Goal: Task Accomplishment & Management: Manage account settings

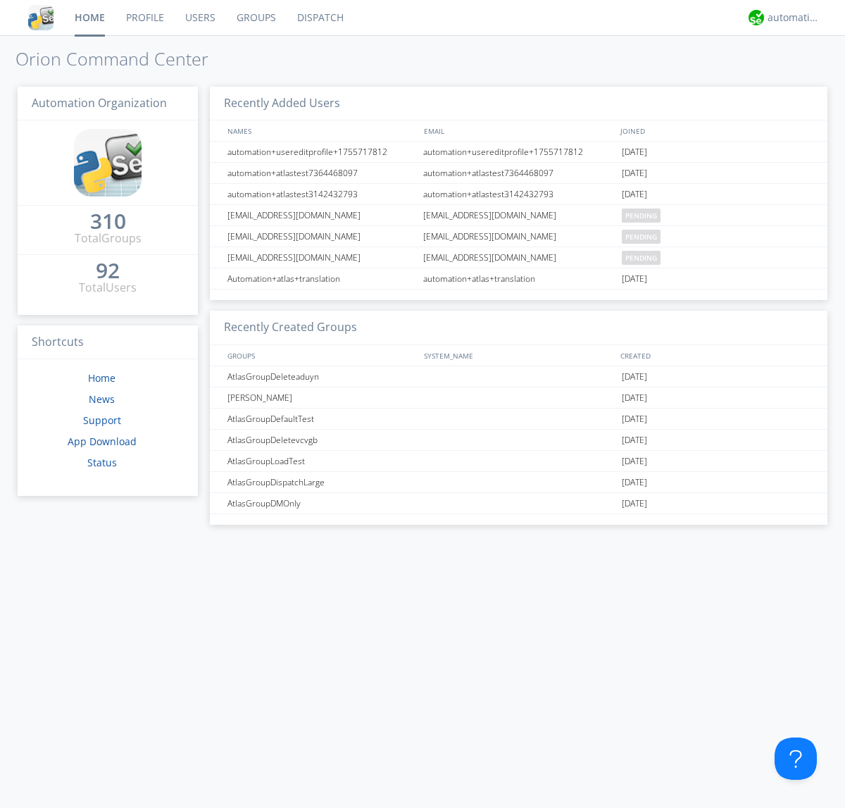
click at [199, 18] on link "Users" at bounding box center [200, 17] width 51 height 35
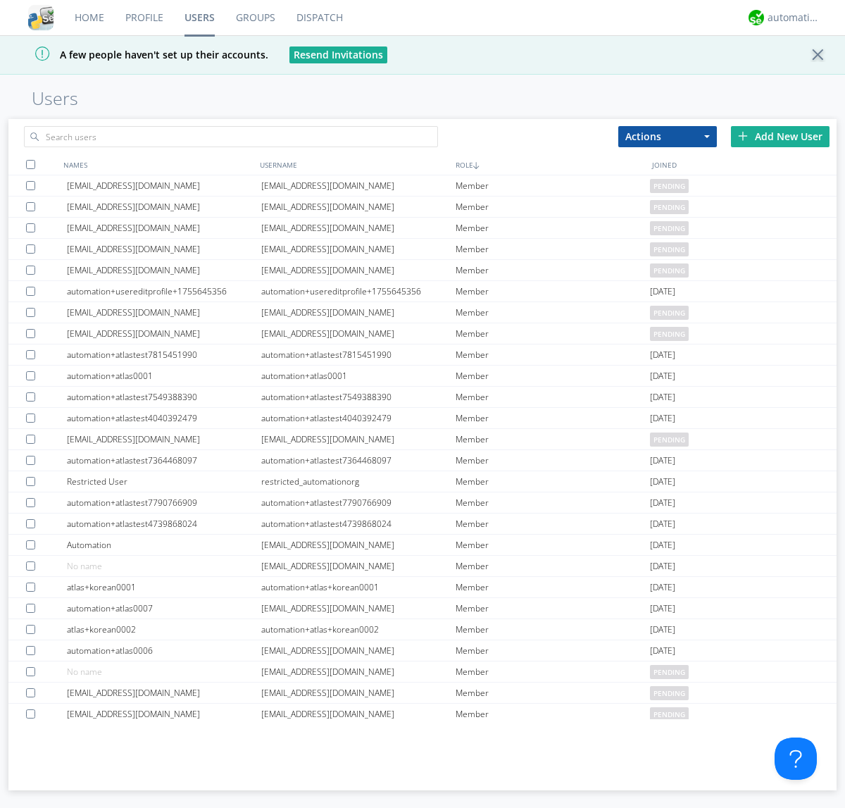
click at [780, 136] on div "Add New User" at bounding box center [780, 136] width 99 height 21
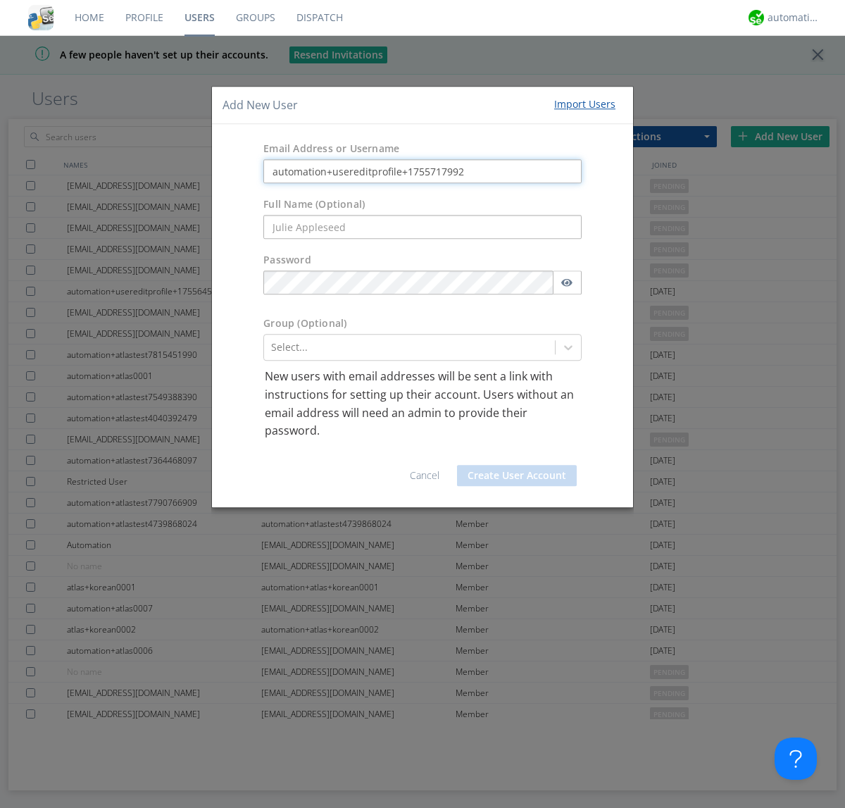
type input "automation+usereditprofile+1755717992"
click at [517, 475] on button "Create User Account" at bounding box center [517, 475] width 120 height 21
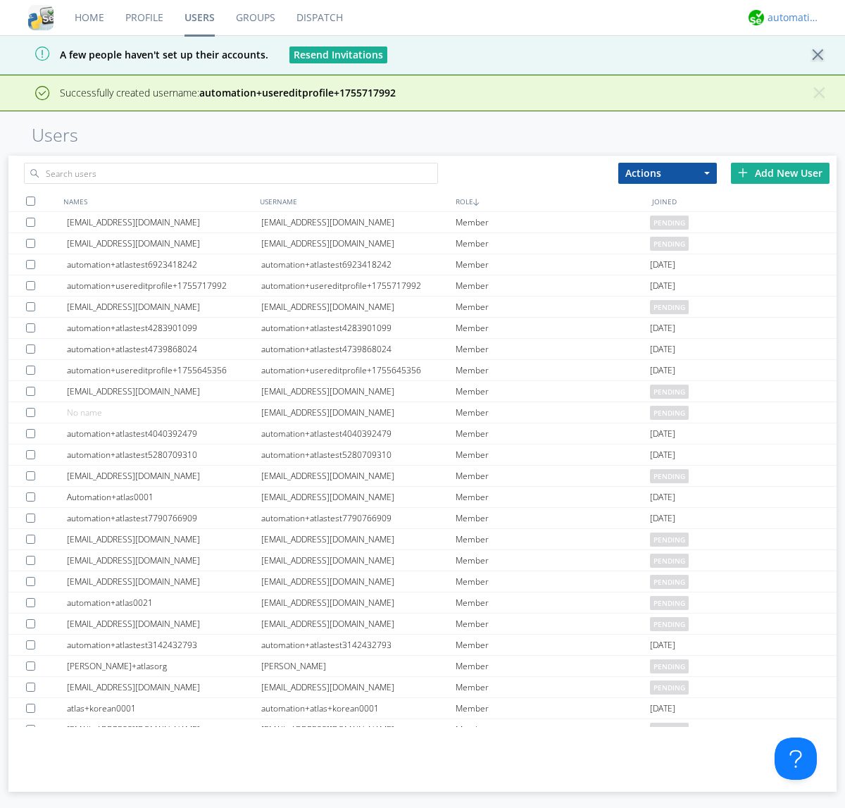
click at [790, 18] on div "automation+atlas" at bounding box center [793, 18] width 53 height 14
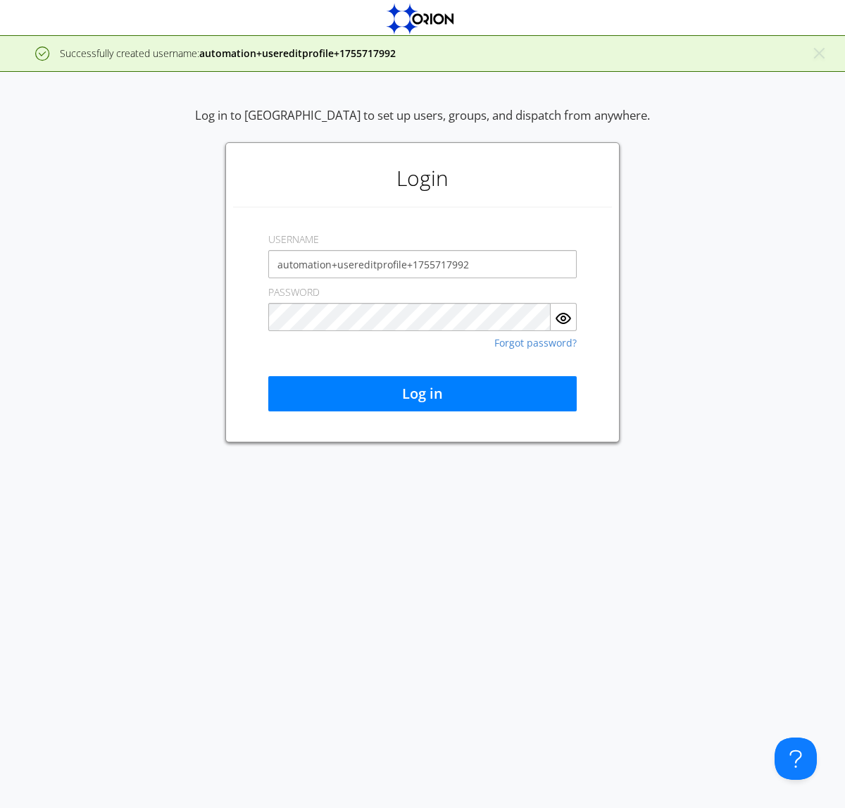
type input "automation+usereditprofile+1755717992"
click at [422, 394] on button "Log in" at bounding box center [422, 393] width 308 height 35
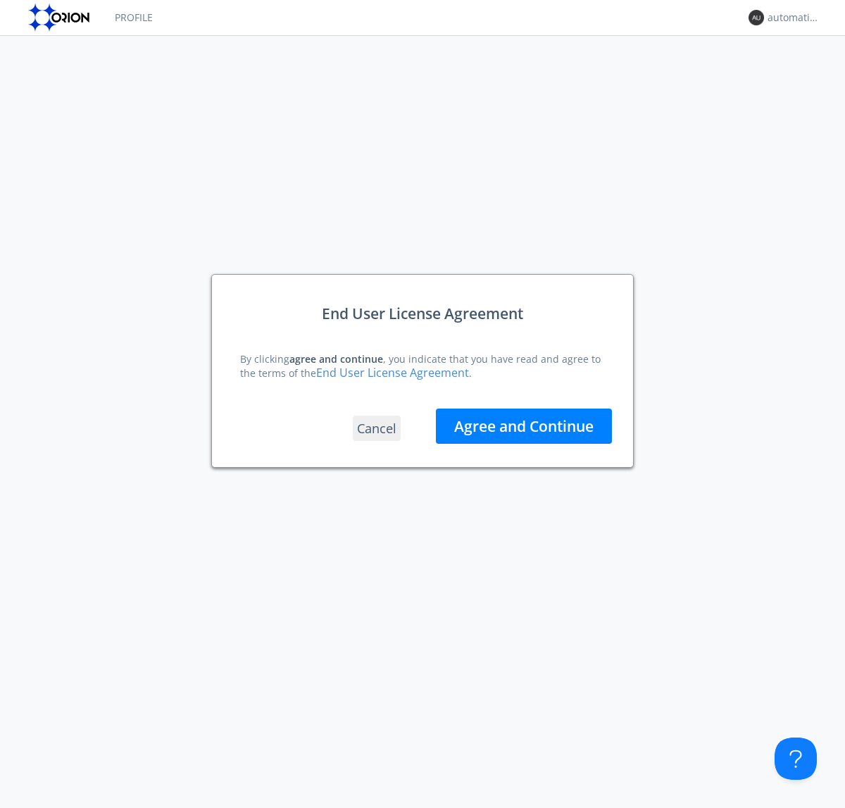
click at [524, 425] on button "Agree and Continue" at bounding box center [524, 425] width 176 height 35
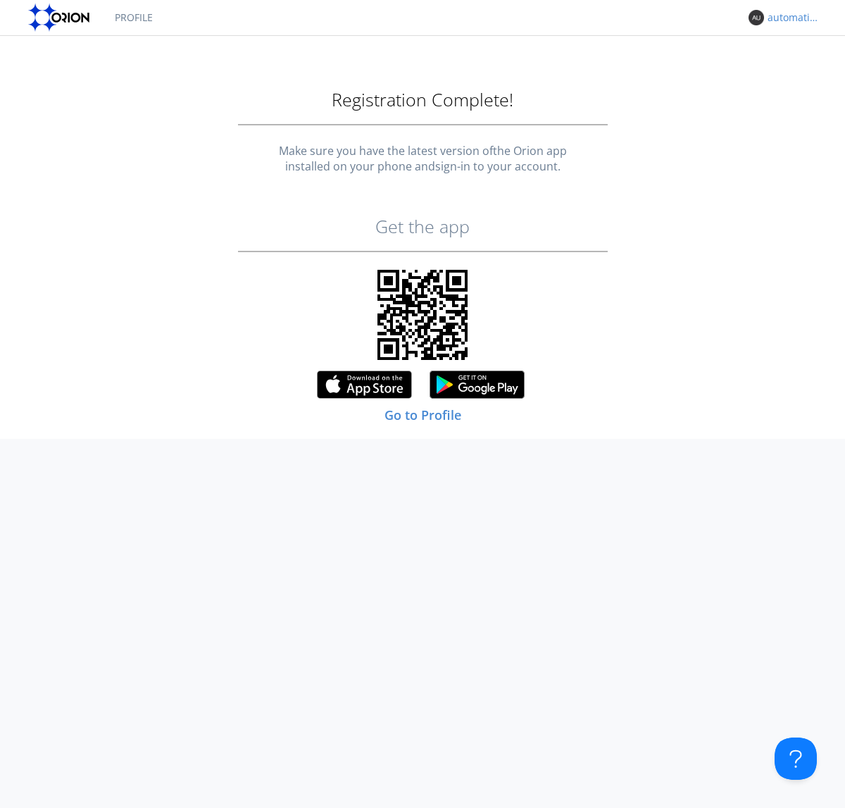
click at [790, 18] on div "automation+usereditprofile+1755717992" at bounding box center [793, 18] width 53 height 14
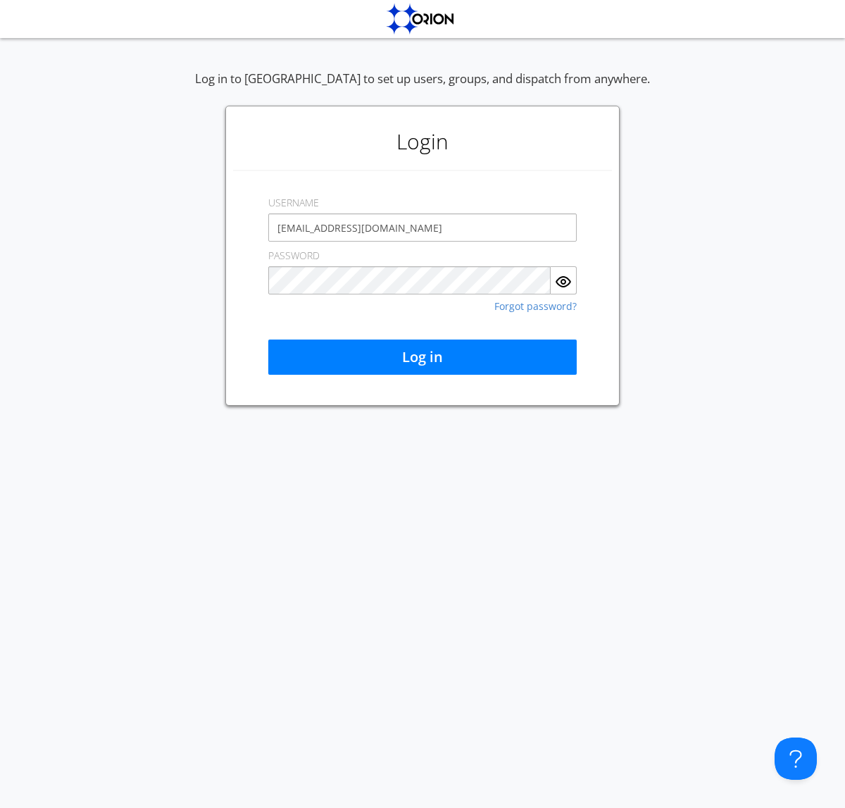
type input "[EMAIL_ADDRESS][DOMAIN_NAME]"
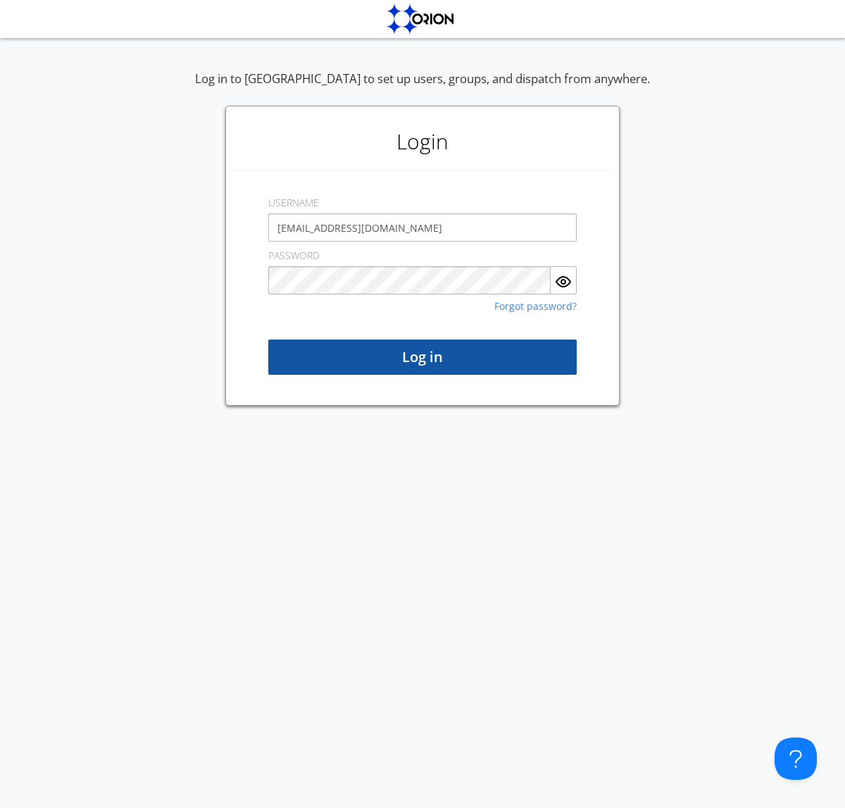
click at [422, 357] on button "Log in" at bounding box center [422, 356] width 308 height 35
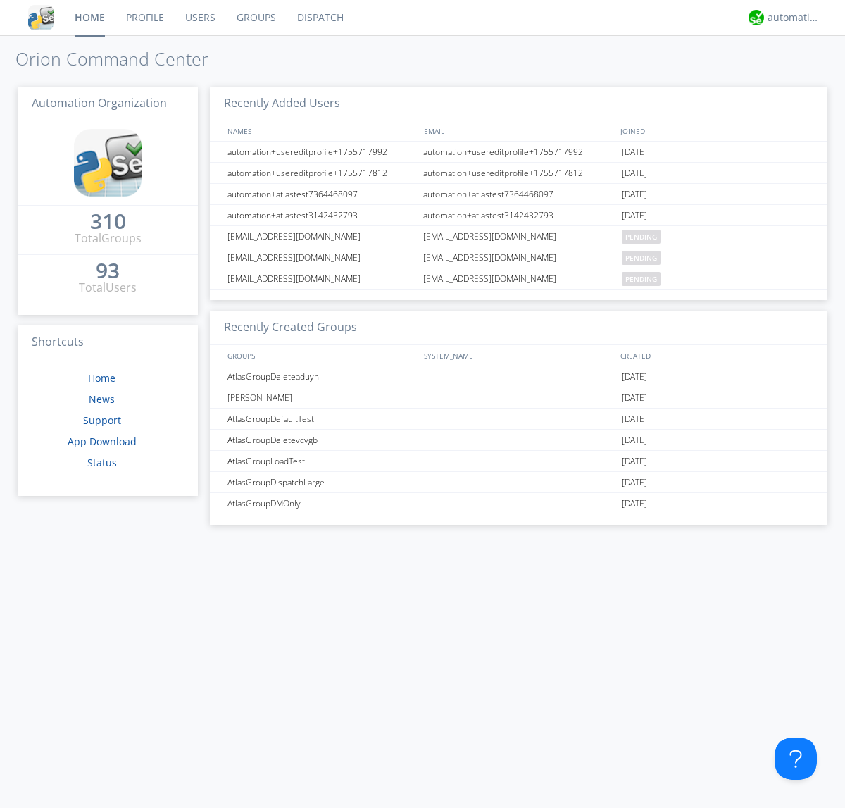
click at [199, 18] on link "Users" at bounding box center [200, 17] width 51 height 35
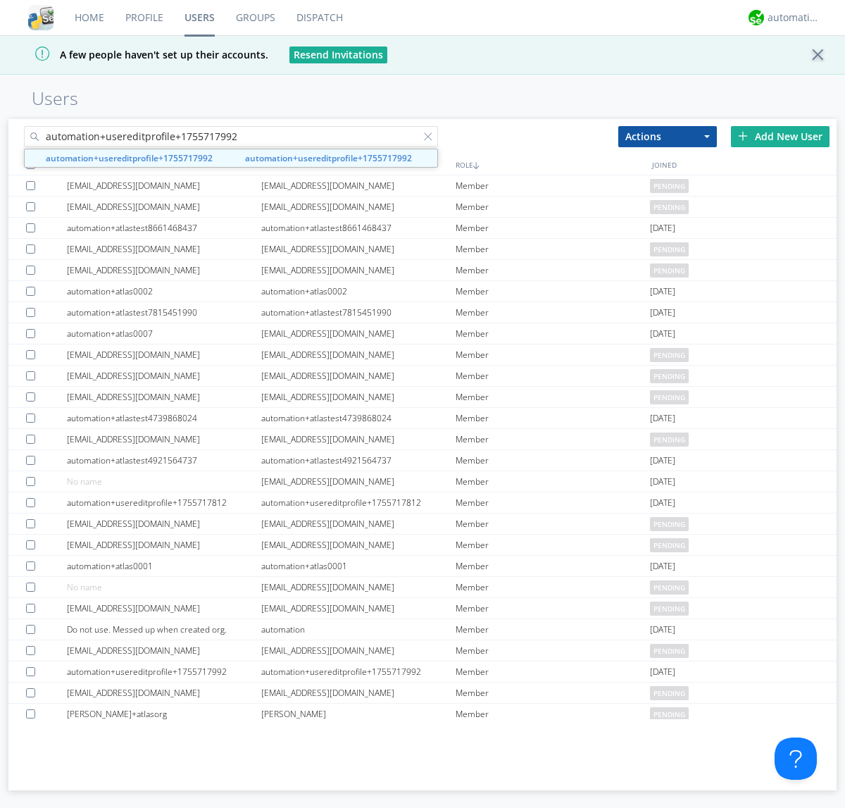
type input "automation+usereditprofile+1755717992"
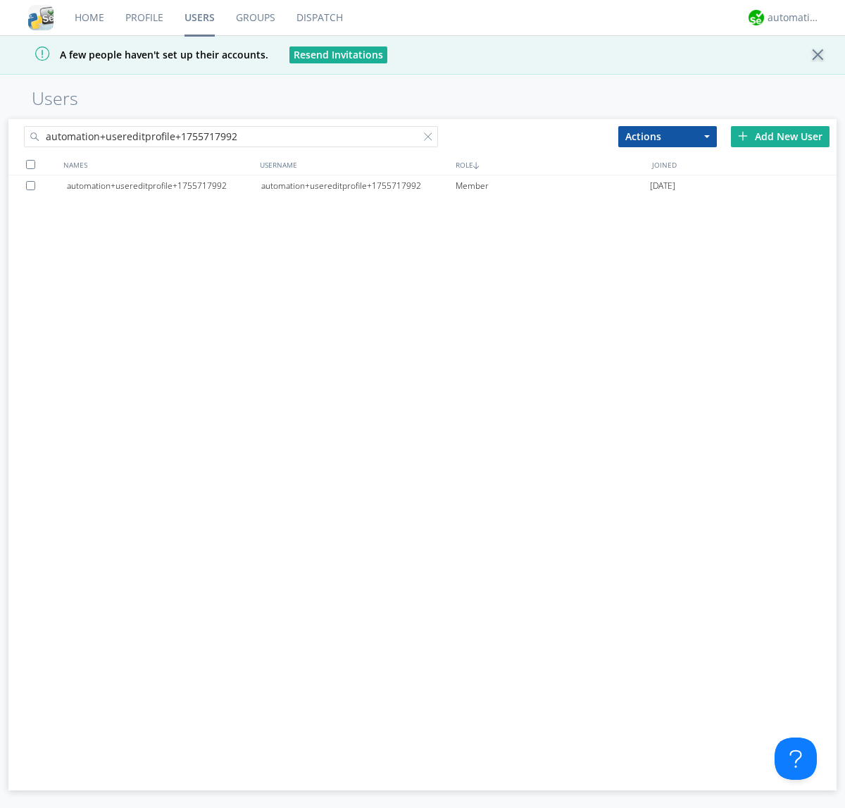
click at [358, 185] on div "automation+usereditprofile+1755717992" at bounding box center [358, 185] width 194 height 21
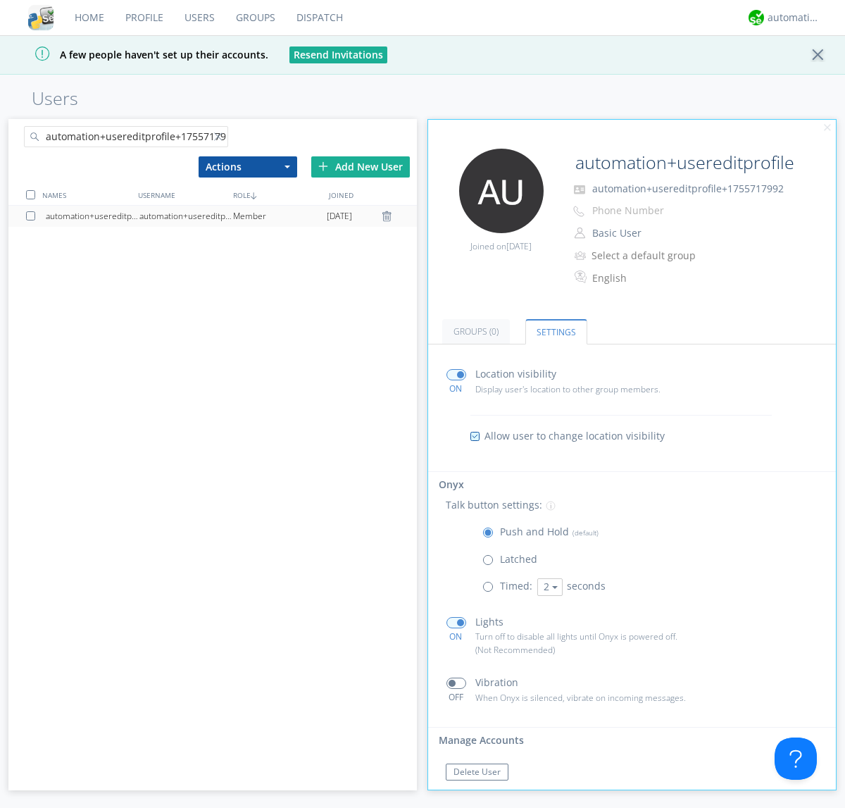
click at [484, 791] on button "Reset Password" at bounding box center [484, 799] width 77 height 17
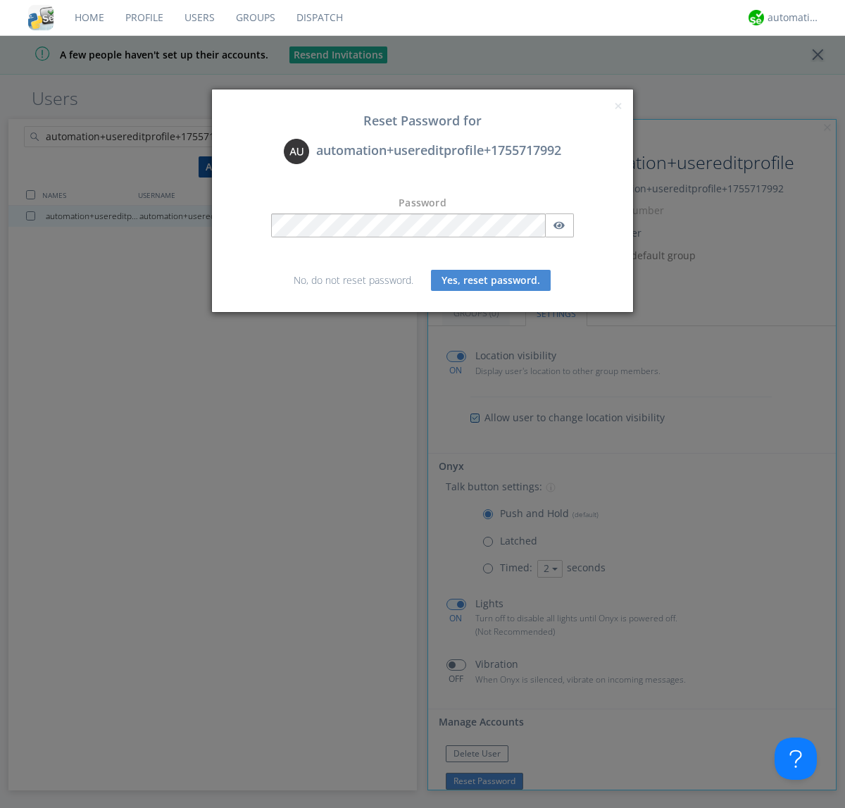
click at [491, 280] on button "Yes, reset password." at bounding box center [491, 280] width 120 height 21
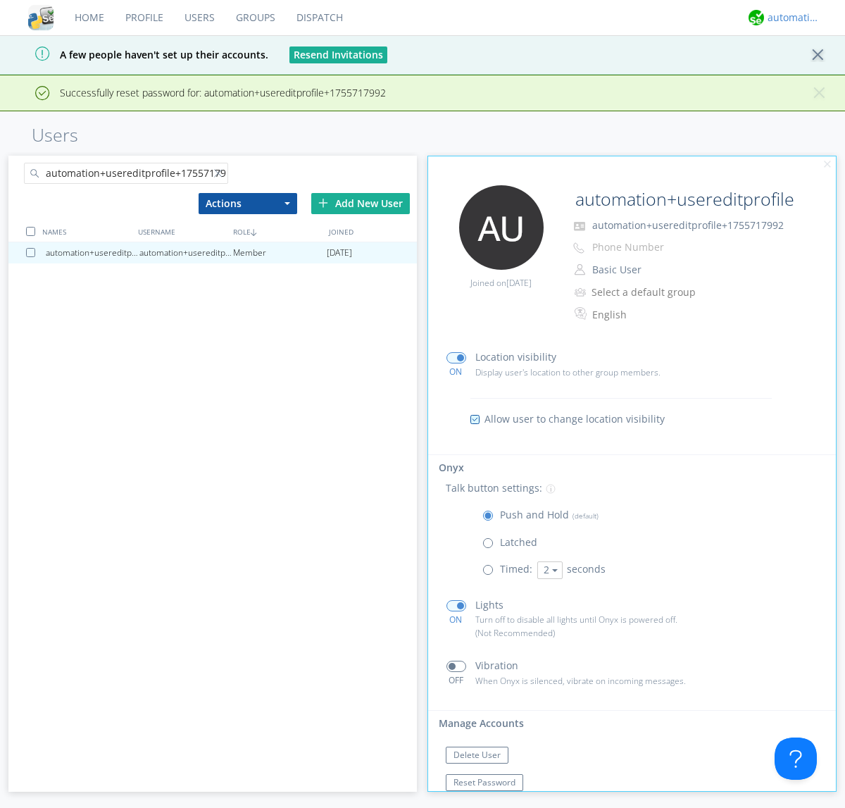
click at [790, 18] on div "automation+atlas" at bounding box center [793, 18] width 53 height 14
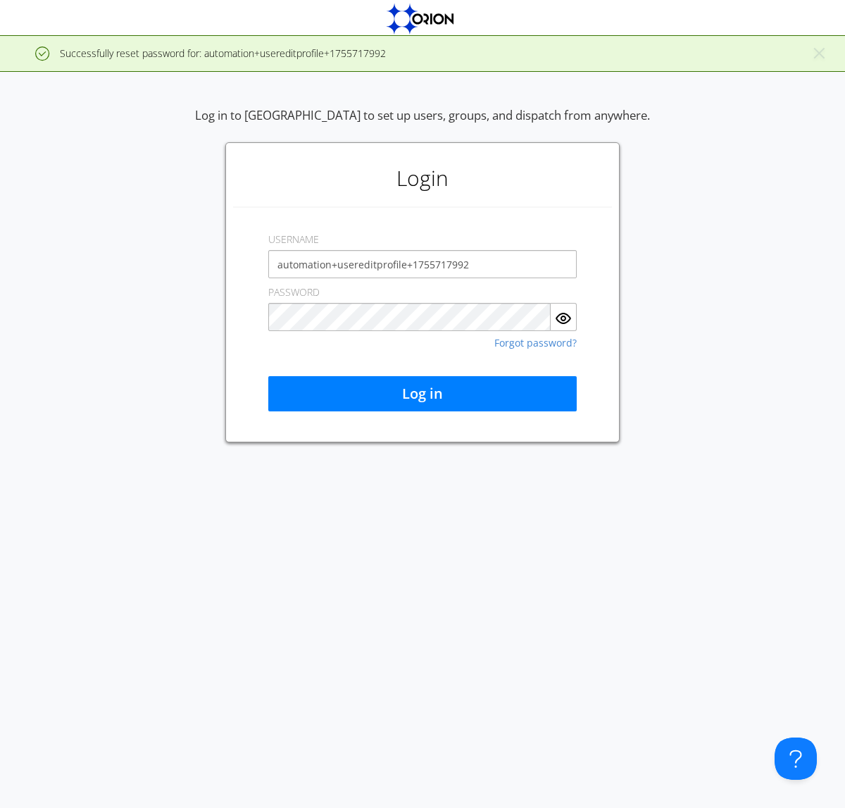
type input "automation+usereditprofile+1755717992"
click at [422, 394] on button "Log in" at bounding box center [422, 393] width 308 height 35
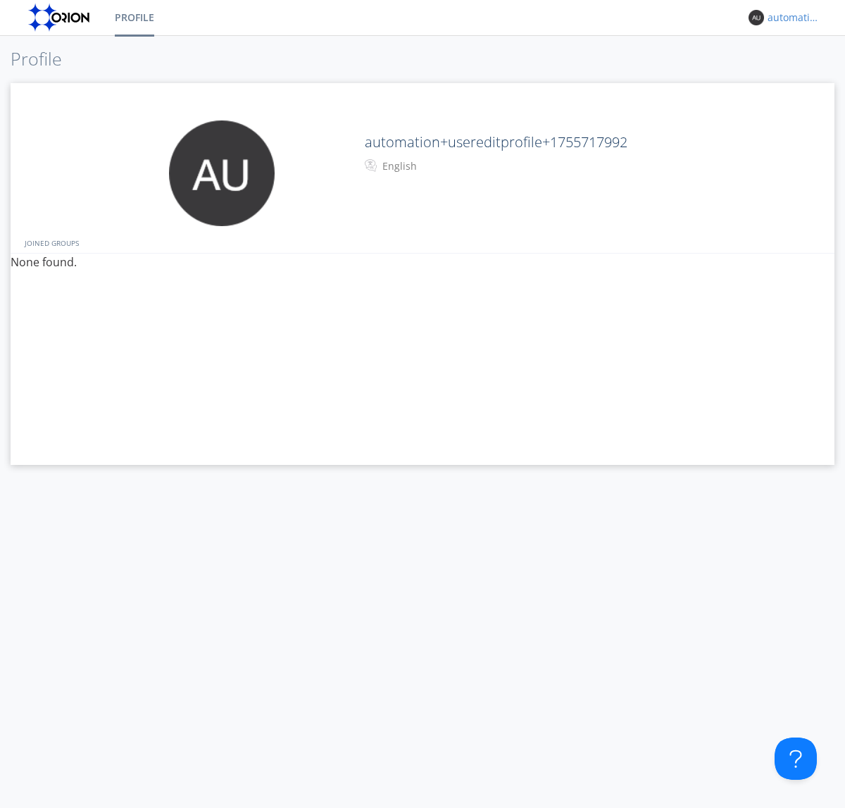
click at [790, 18] on div "automation+usereditprofile+1755717992" at bounding box center [793, 18] width 53 height 14
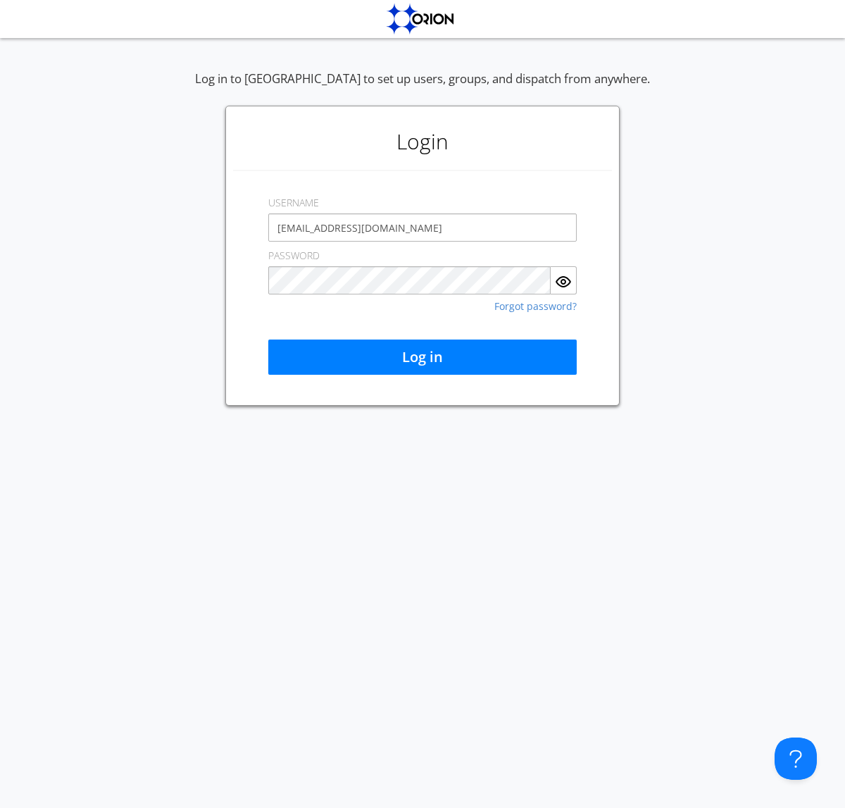
type input "[EMAIL_ADDRESS][DOMAIN_NAME]"
click at [422, 357] on button "Log in" at bounding box center [422, 356] width 308 height 35
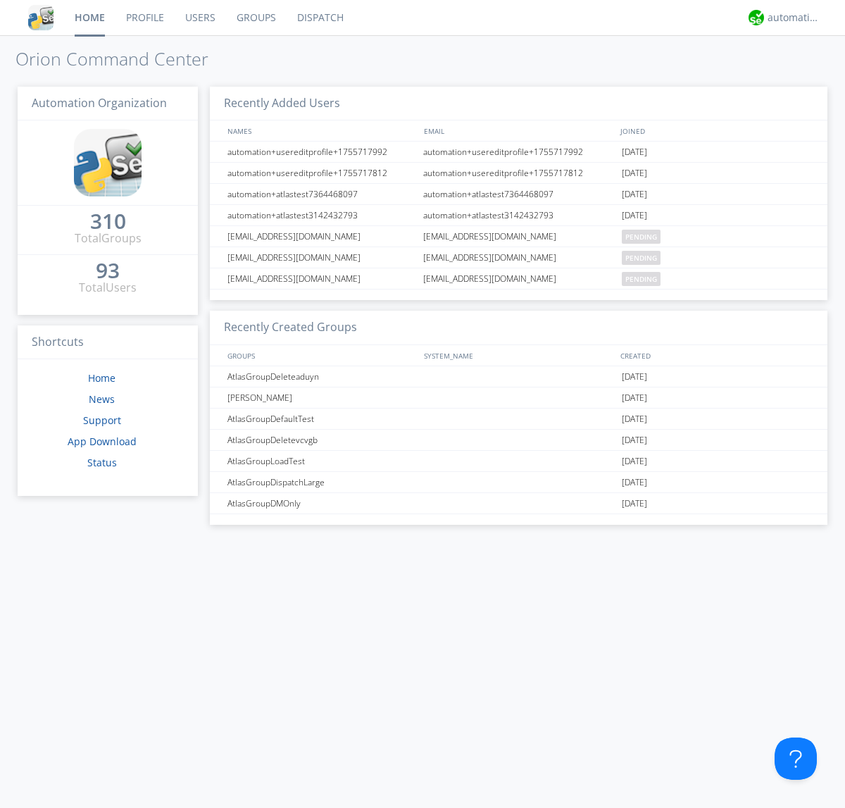
click at [199, 18] on link "Users" at bounding box center [200, 17] width 51 height 35
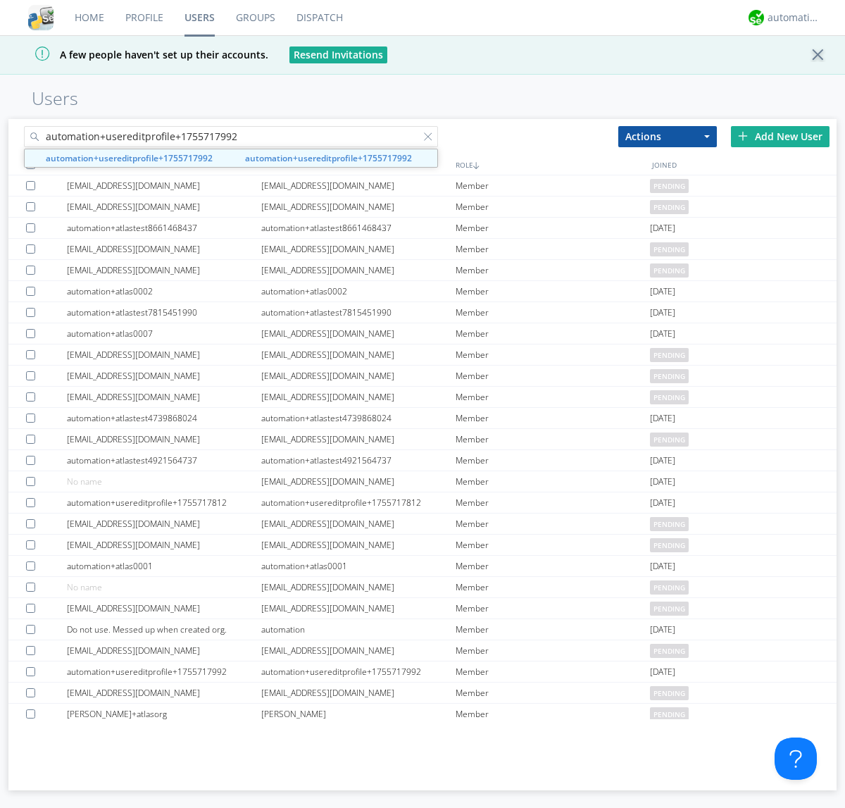
type input "automation+usereditprofile+1755717992"
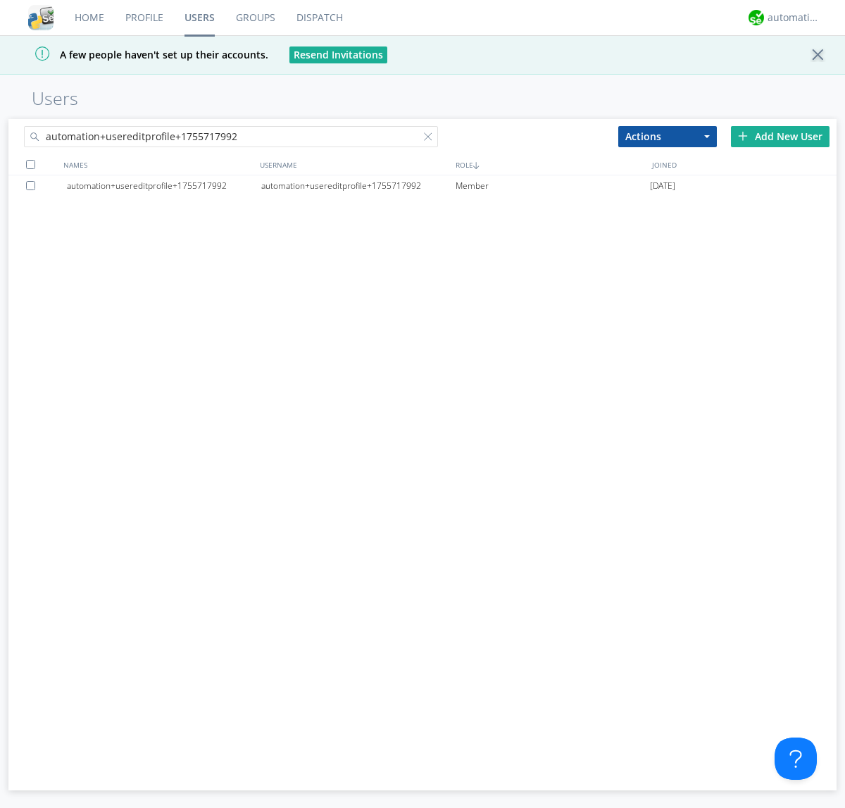
click at [33, 185] on div at bounding box center [33, 185] width 14 height 9
click at [667, 136] on button "Actions" at bounding box center [667, 136] width 99 height 21
click at [0, 0] on link "Delete User" at bounding box center [0, 0] width 0 height 0
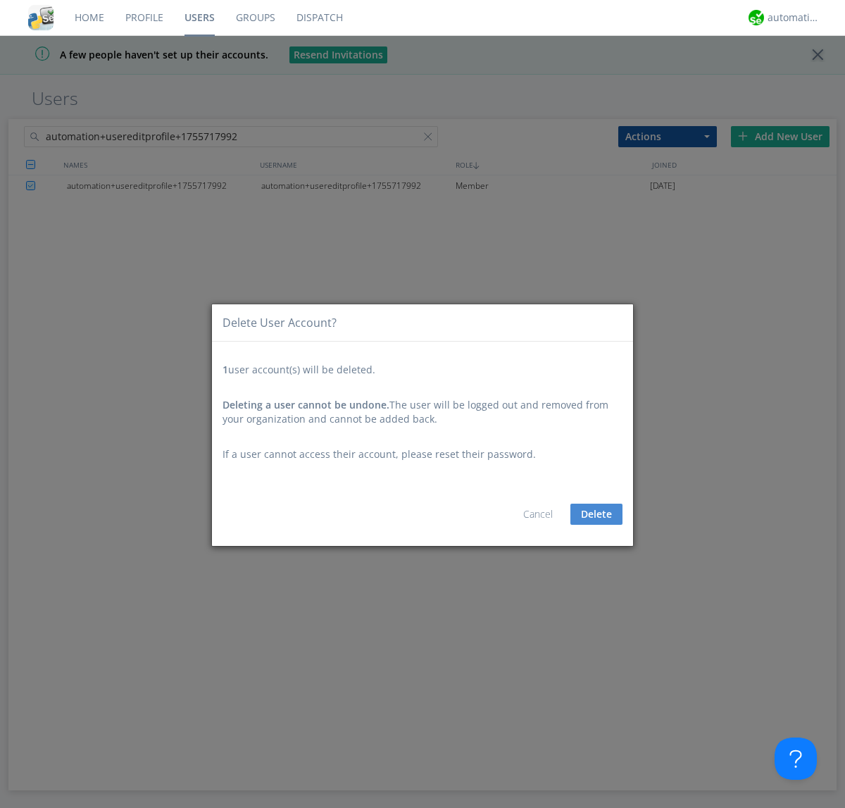
click at [596, 514] on button "Delete" at bounding box center [596, 513] width 52 height 21
